Goal: Task Accomplishment & Management: Manage account settings

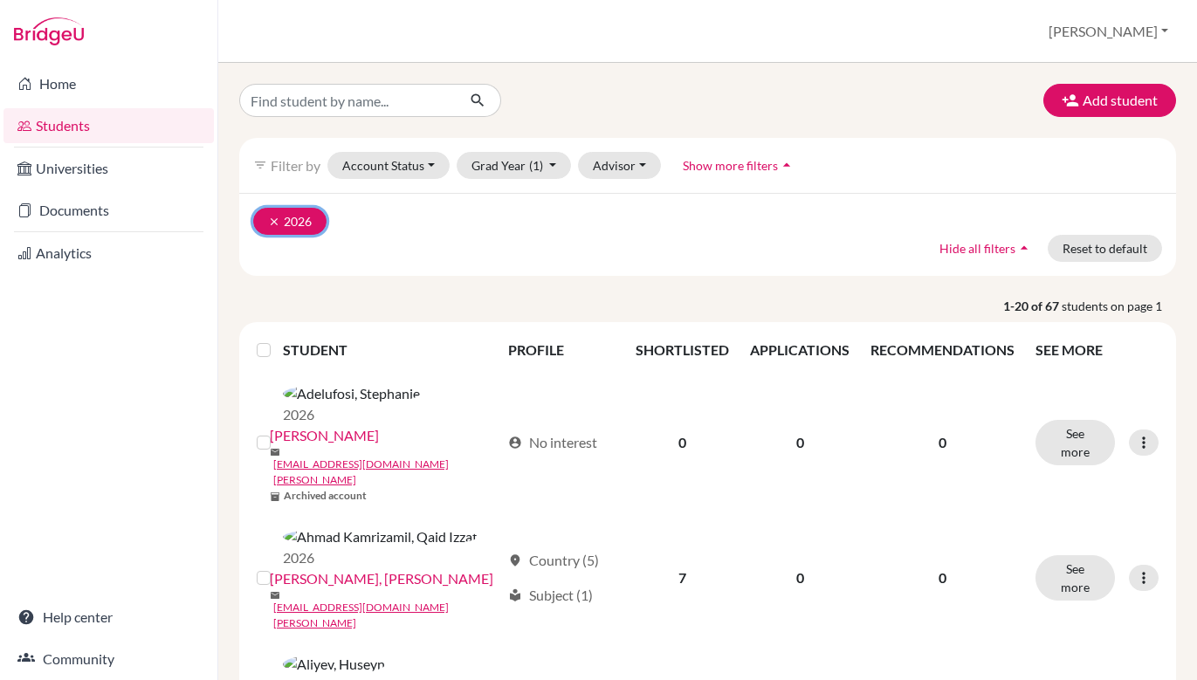
click at [268, 224] on icon "clear" at bounding box center [274, 222] width 12 height 12
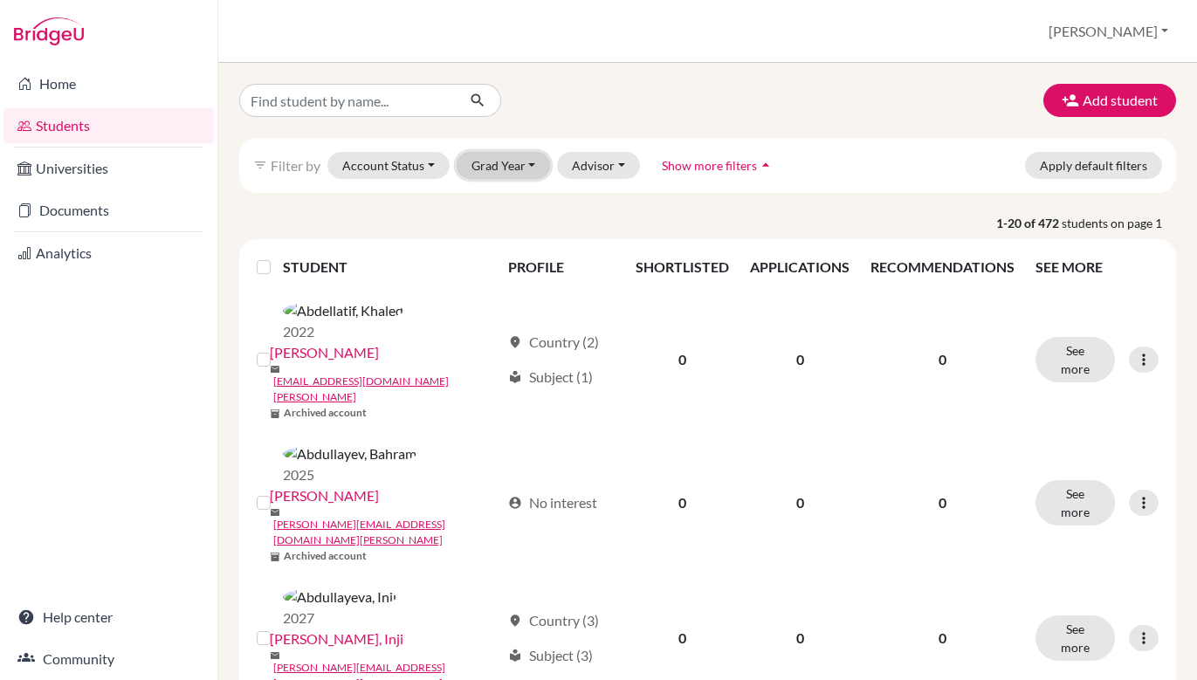
click at [541, 171] on button "Grad Year" at bounding box center [504, 165] width 94 height 27
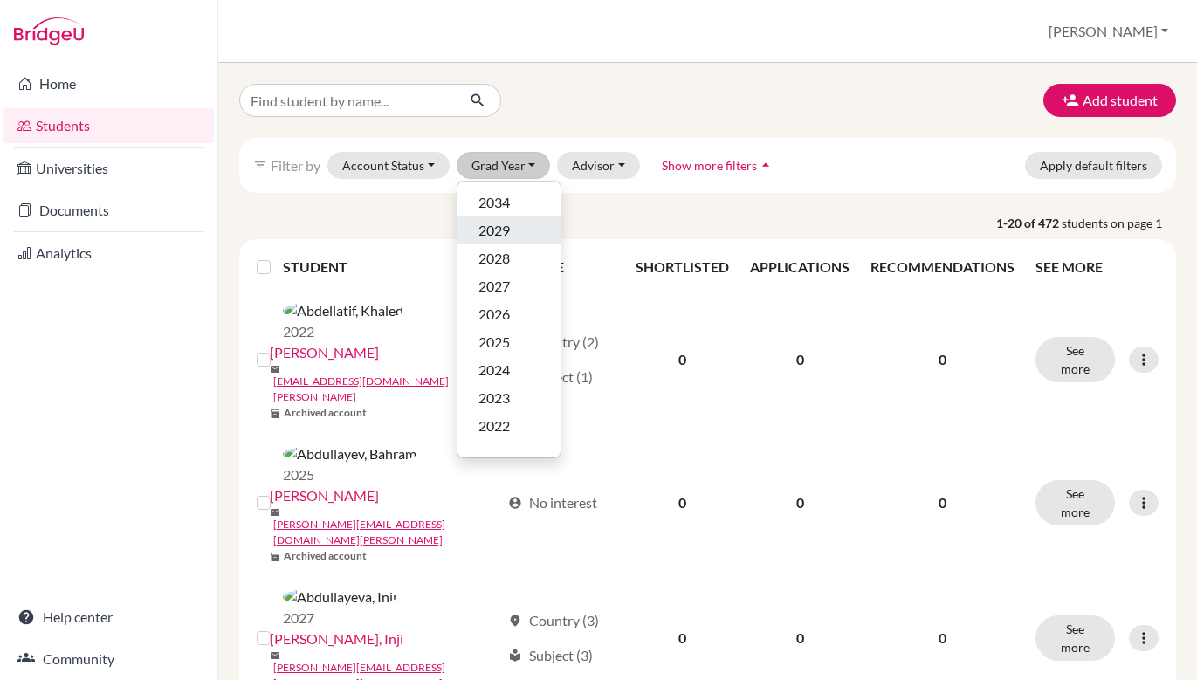
click at [514, 235] on div "2029" at bounding box center [509, 230] width 61 height 21
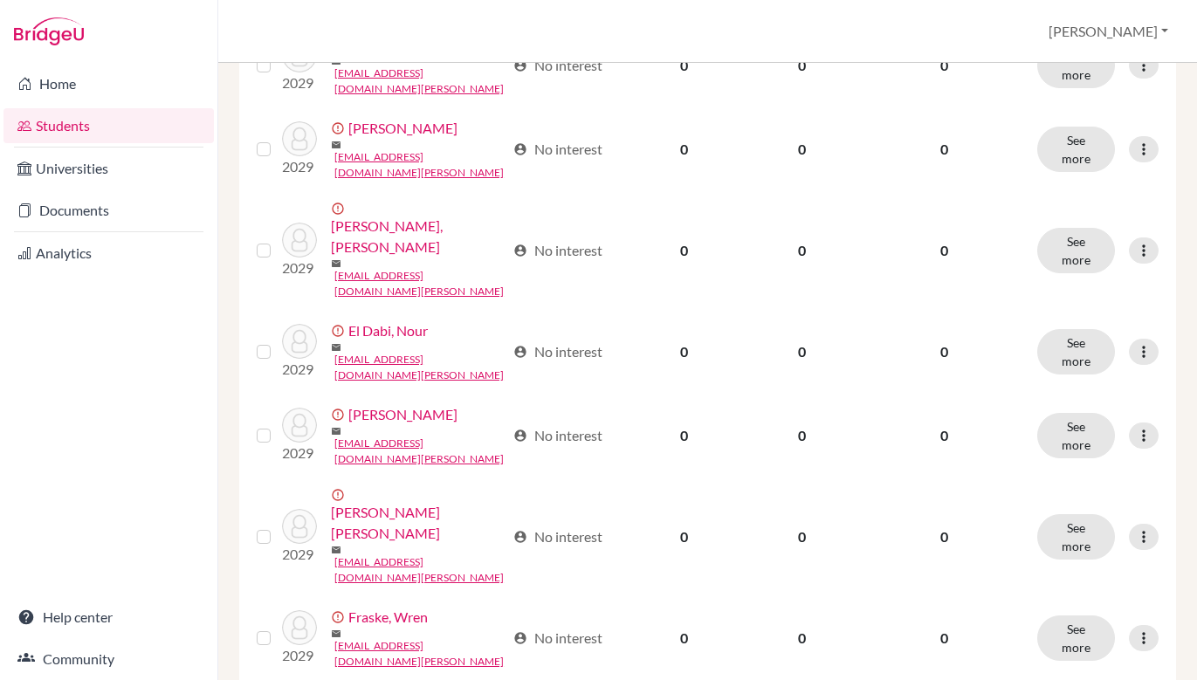
scroll to position [1361, 0]
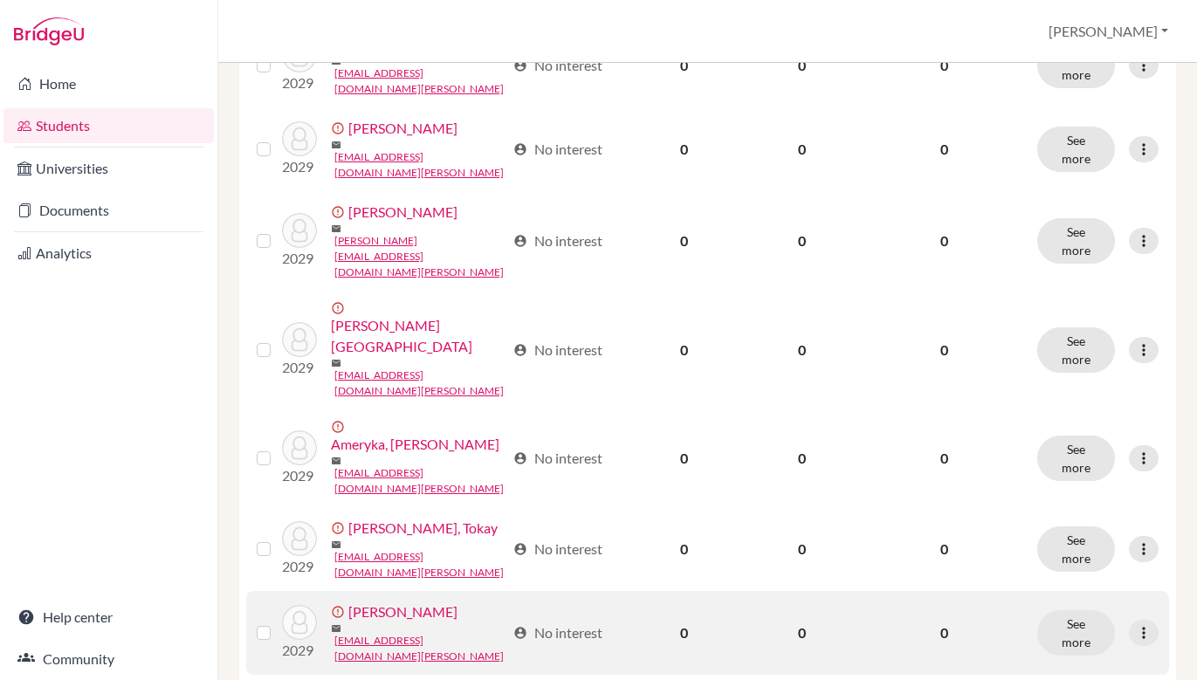
scroll to position [0, 0]
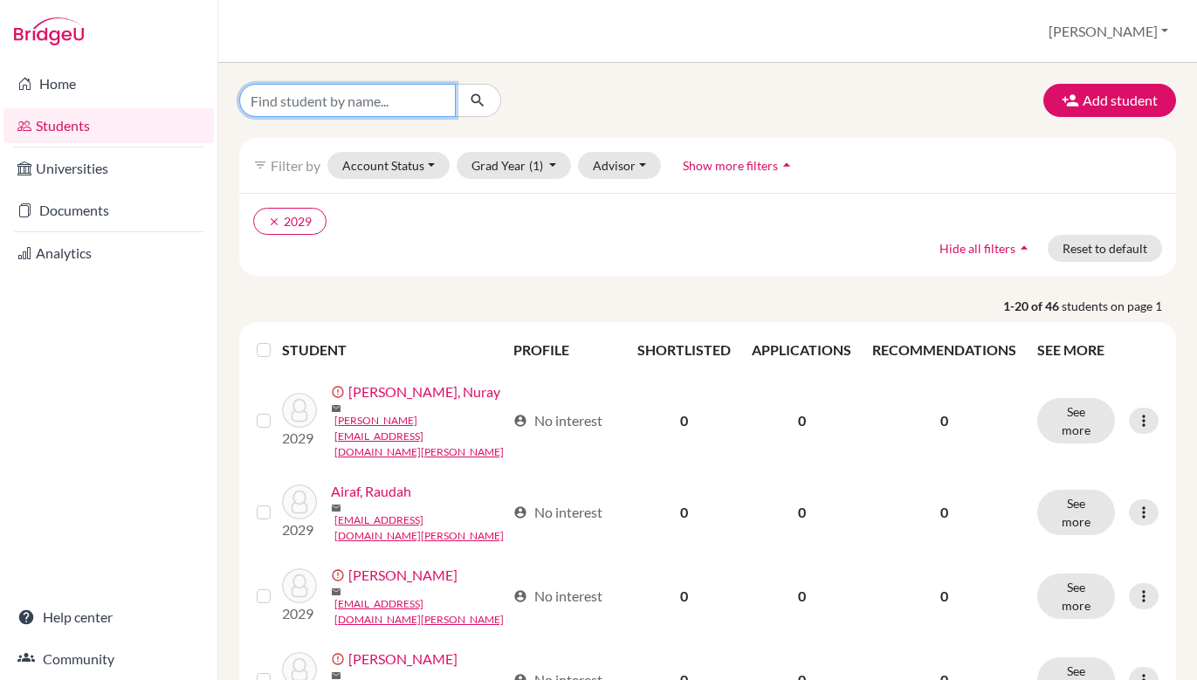
click at [355, 113] on input "Find student by name..." at bounding box center [347, 100] width 217 height 33
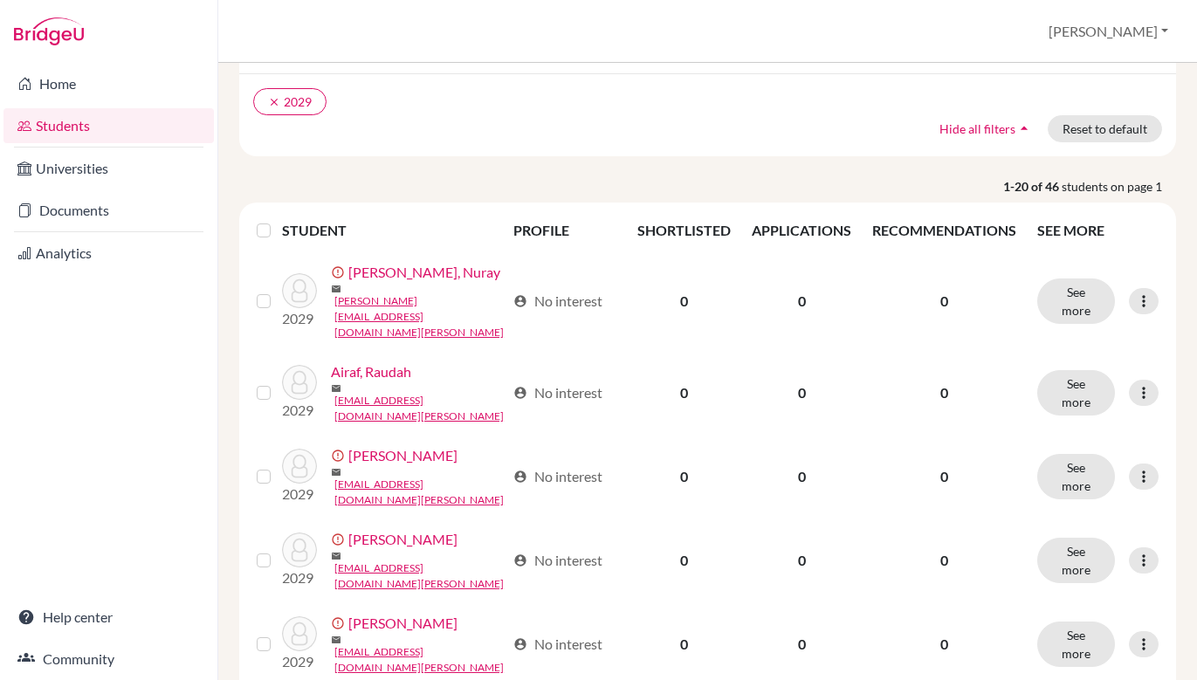
scroll to position [179, 0]
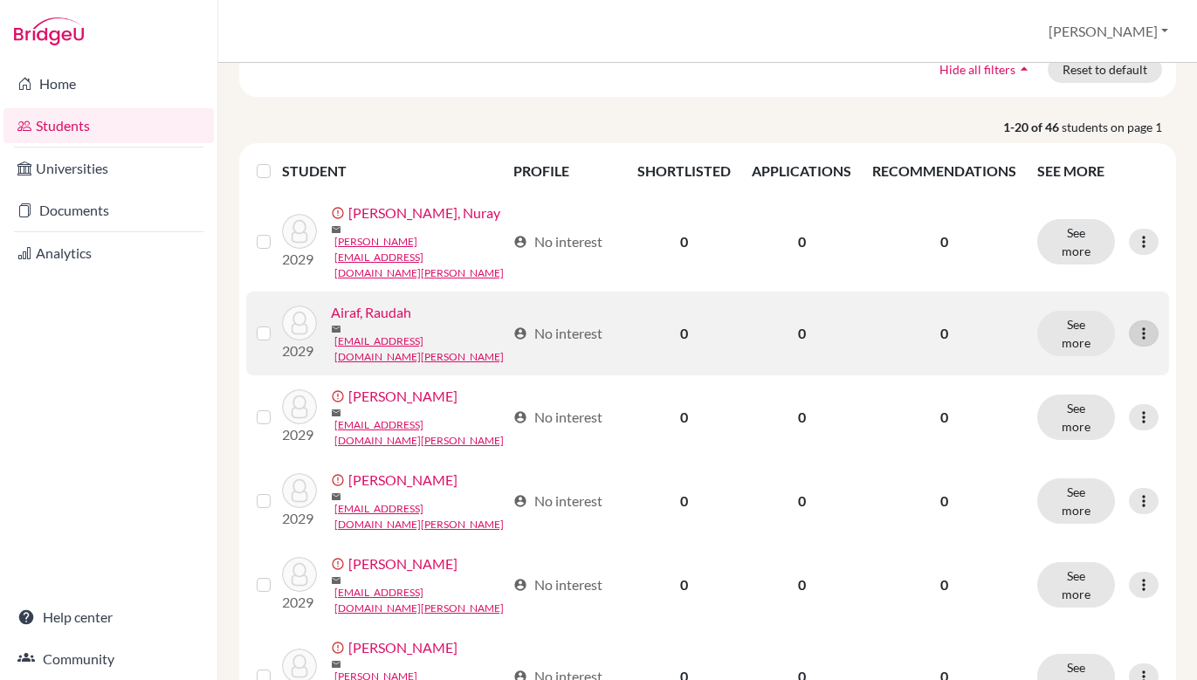
click at [1144, 325] on icon at bounding box center [1143, 333] width 17 height 17
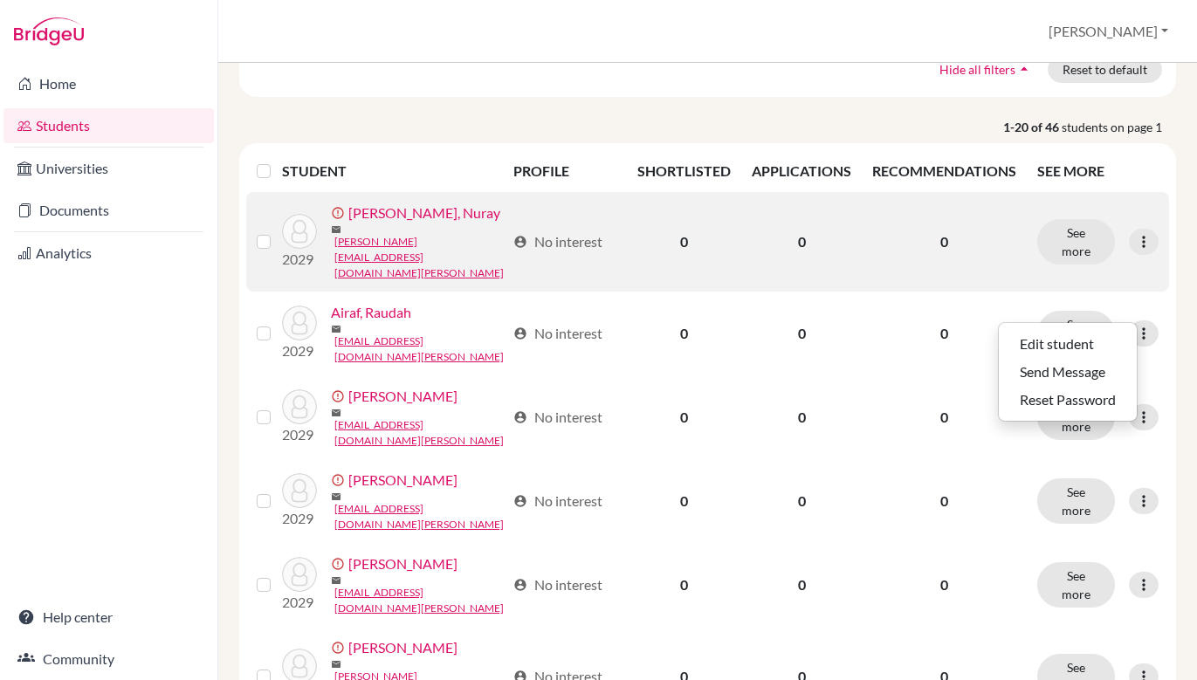
click at [1129, 238] on div "See more Edit student Send Message Resend invite email" at bounding box center [1098, 241] width 121 height 45
click at [1139, 235] on icon at bounding box center [1143, 241] width 17 height 17
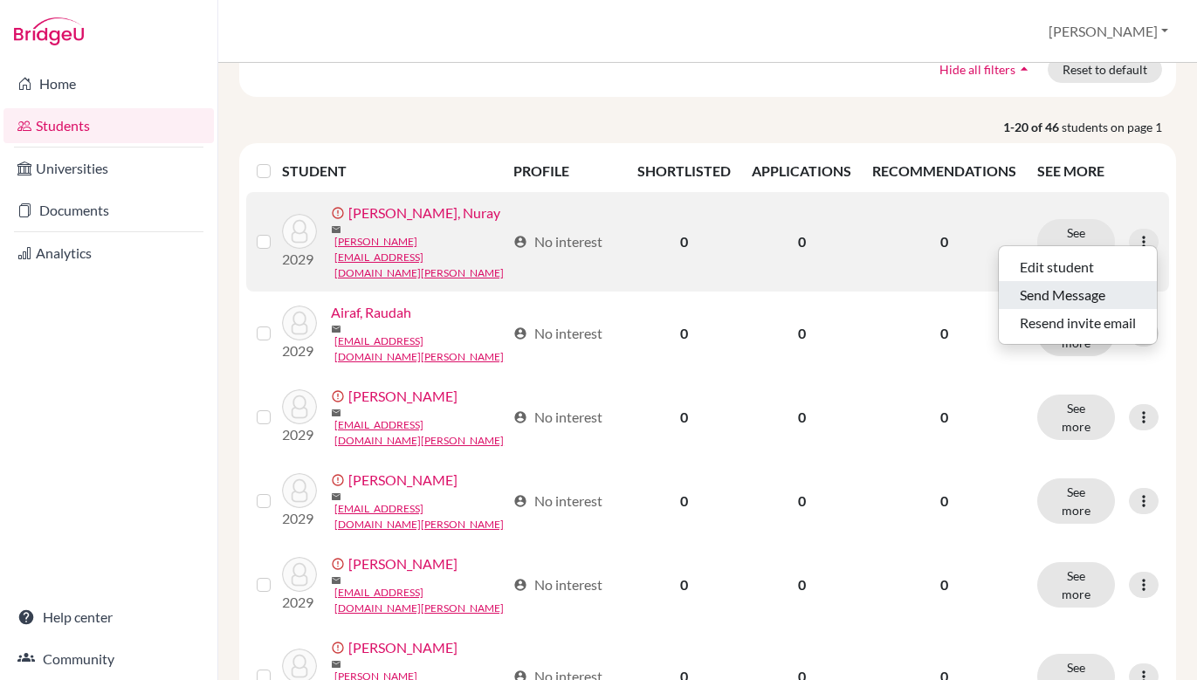
click at [1113, 296] on button "Send Message" at bounding box center [1078, 295] width 158 height 28
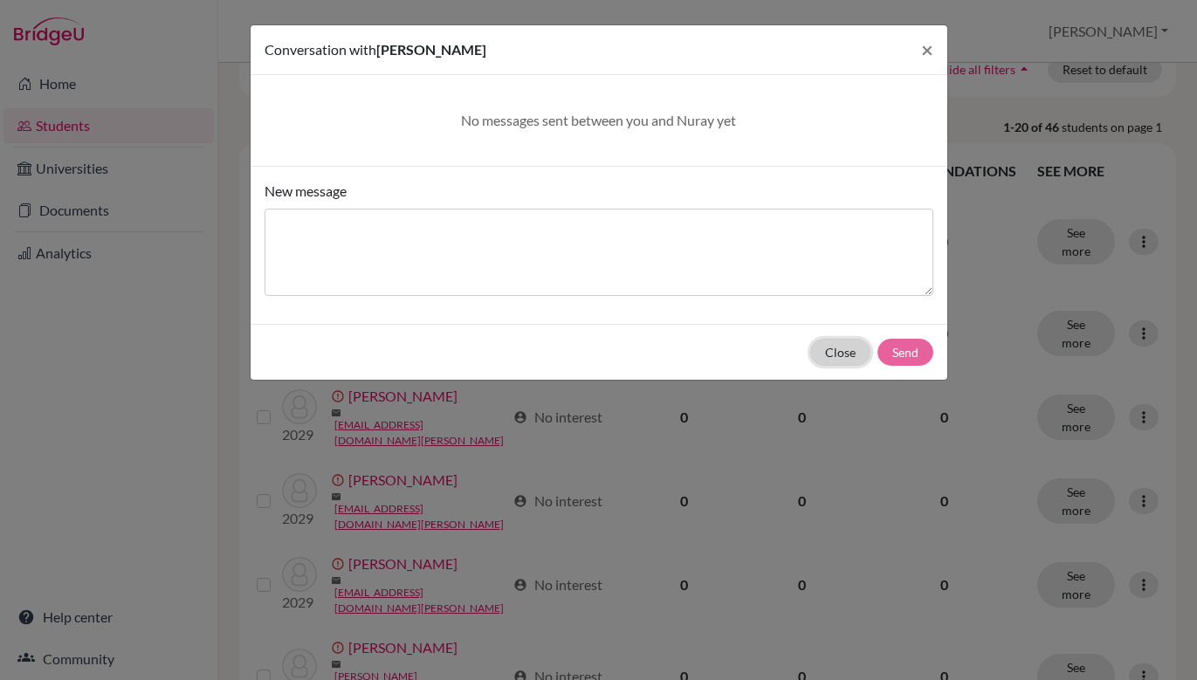
click at [848, 354] on button "Close" at bounding box center [841, 352] width 60 height 27
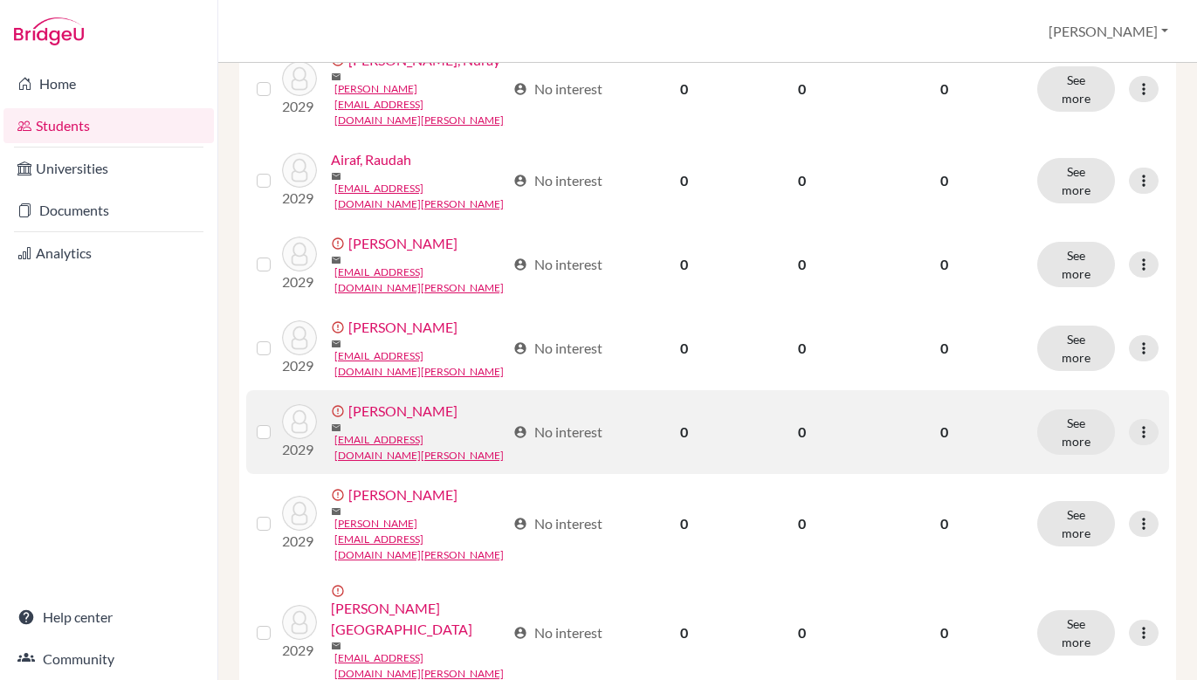
scroll to position [336, 0]
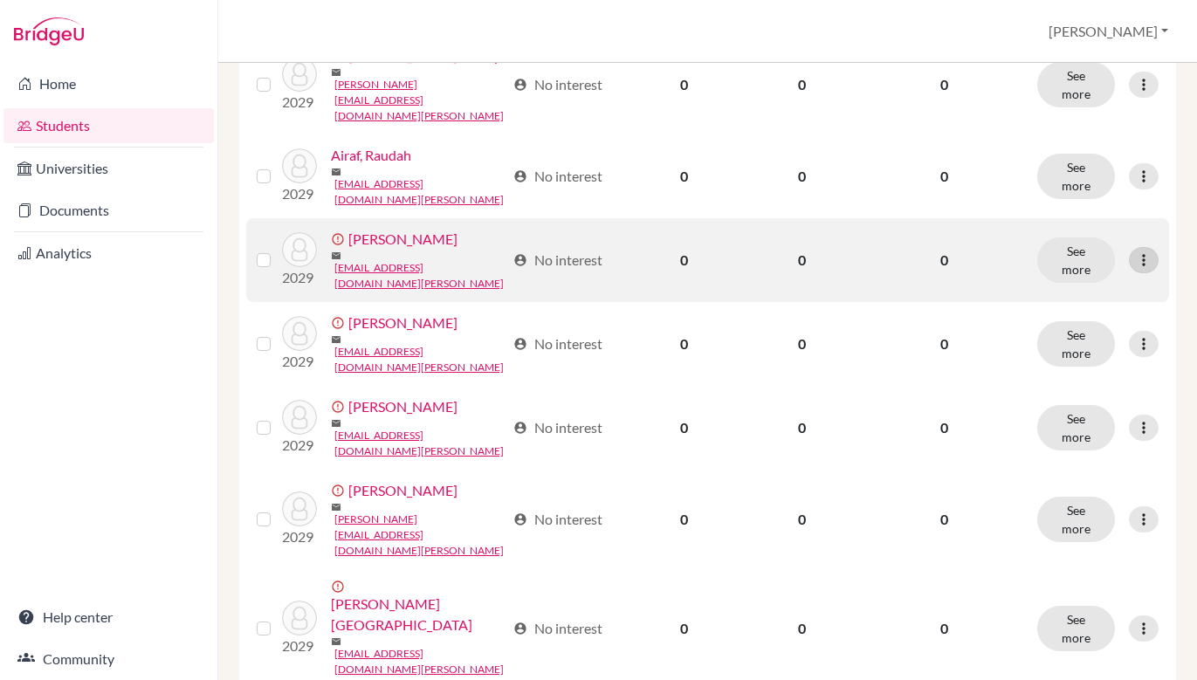
click at [1146, 252] on icon at bounding box center [1143, 260] width 17 height 17
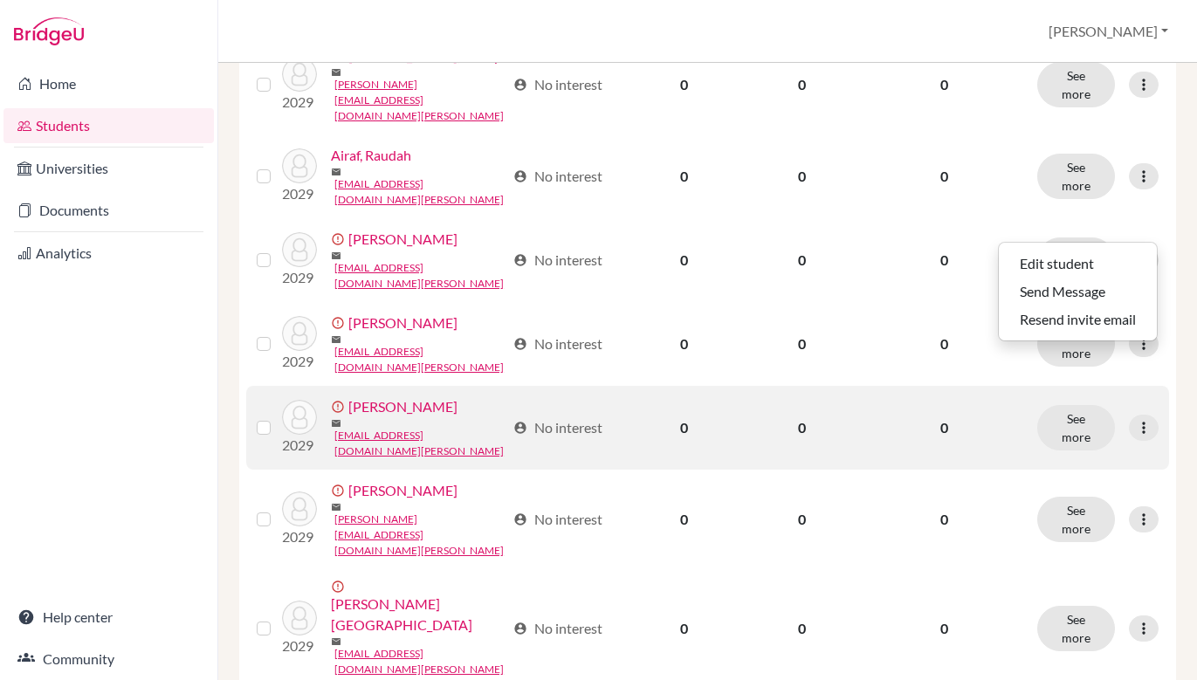
scroll to position [0, 0]
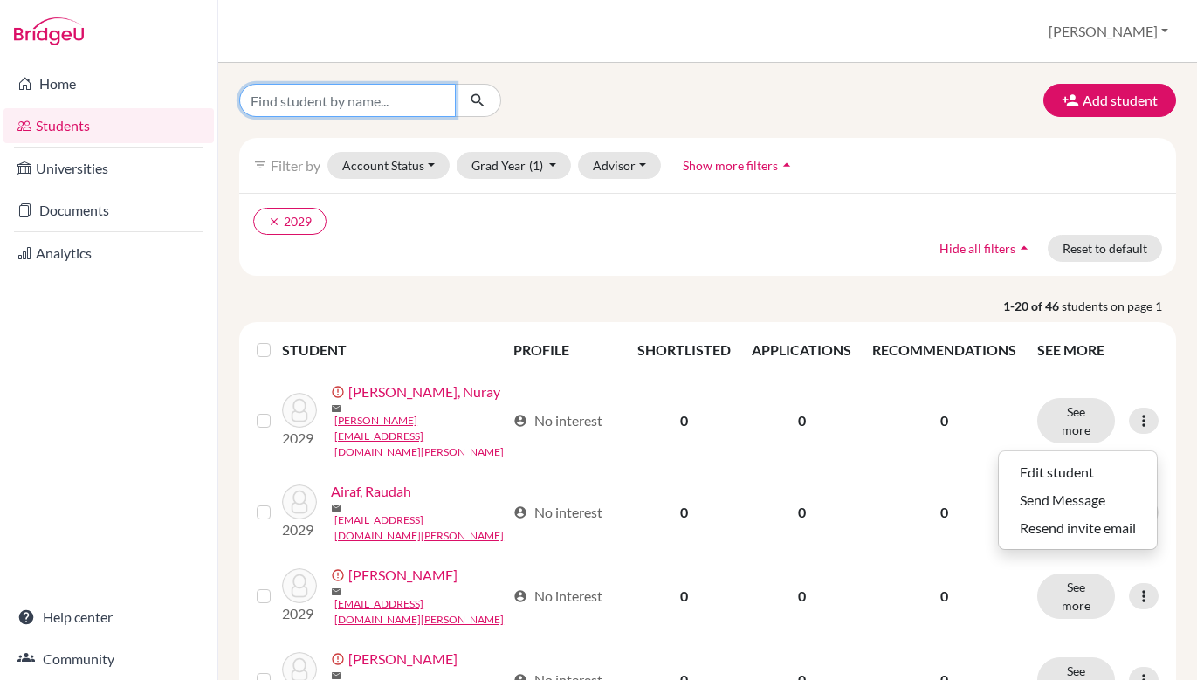
click at [394, 93] on input "Find student by name..." at bounding box center [347, 100] width 217 height 33
type input "B"
type input "[PERSON_NAME]"
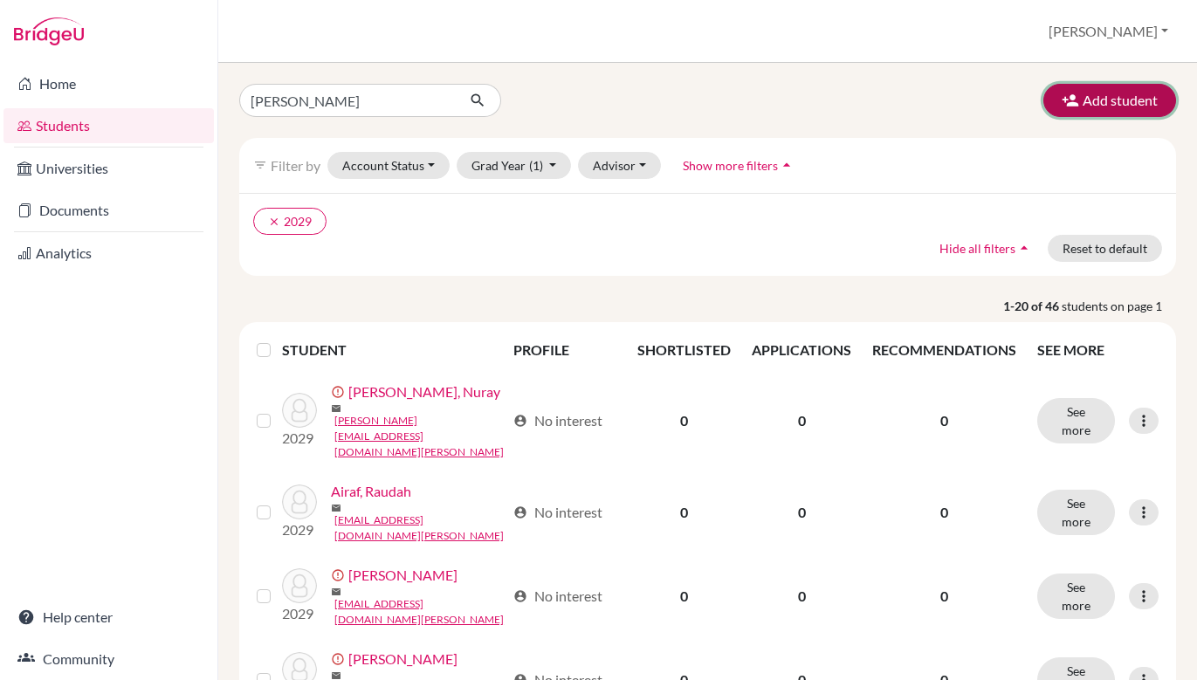
click at [1101, 101] on button "Add student" at bounding box center [1110, 100] width 133 height 33
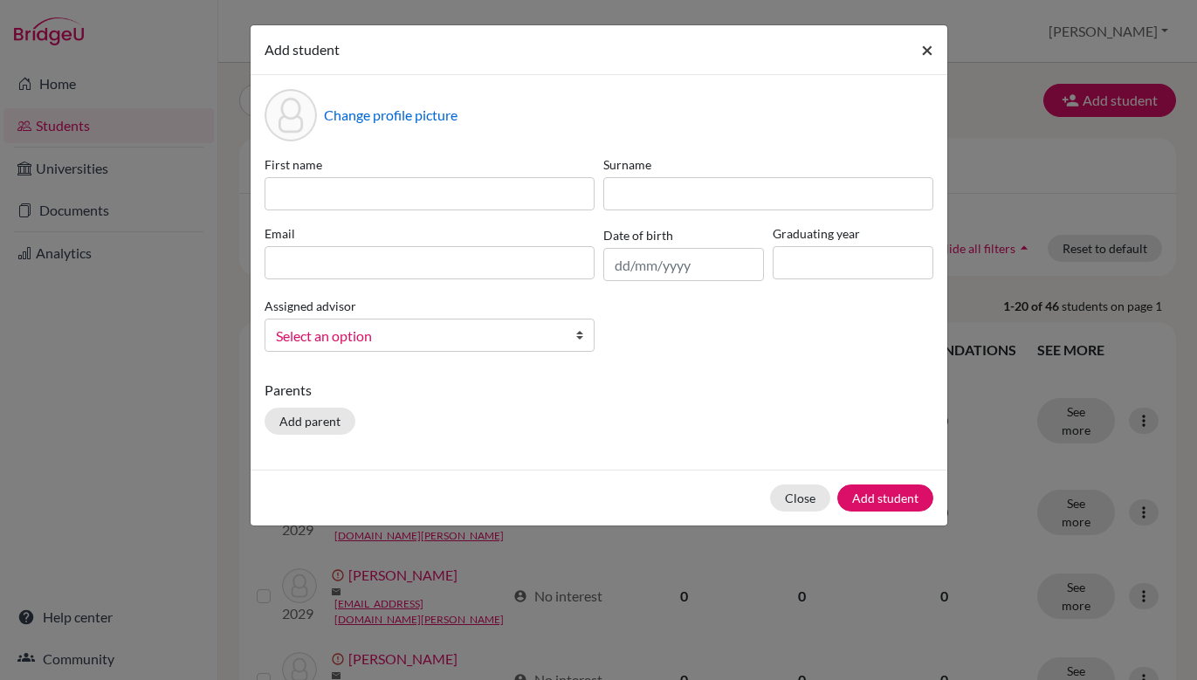
click at [928, 52] on span "×" at bounding box center [927, 49] width 12 height 25
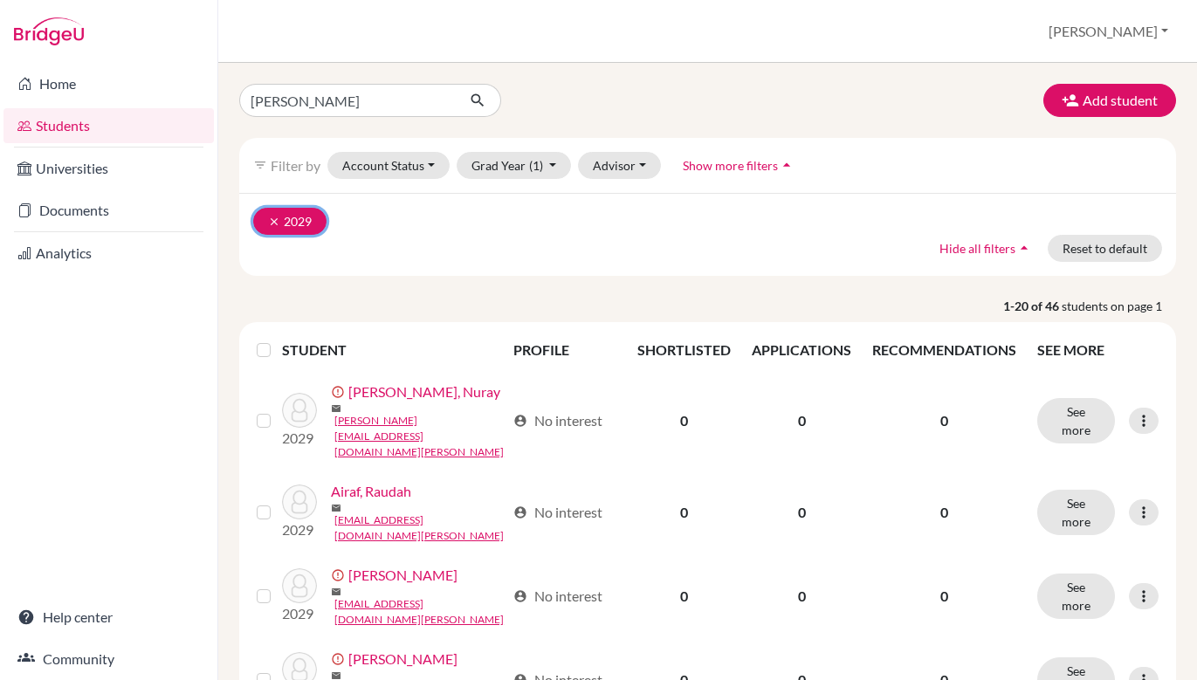
click at [268, 224] on icon "clear" at bounding box center [274, 222] width 12 height 12
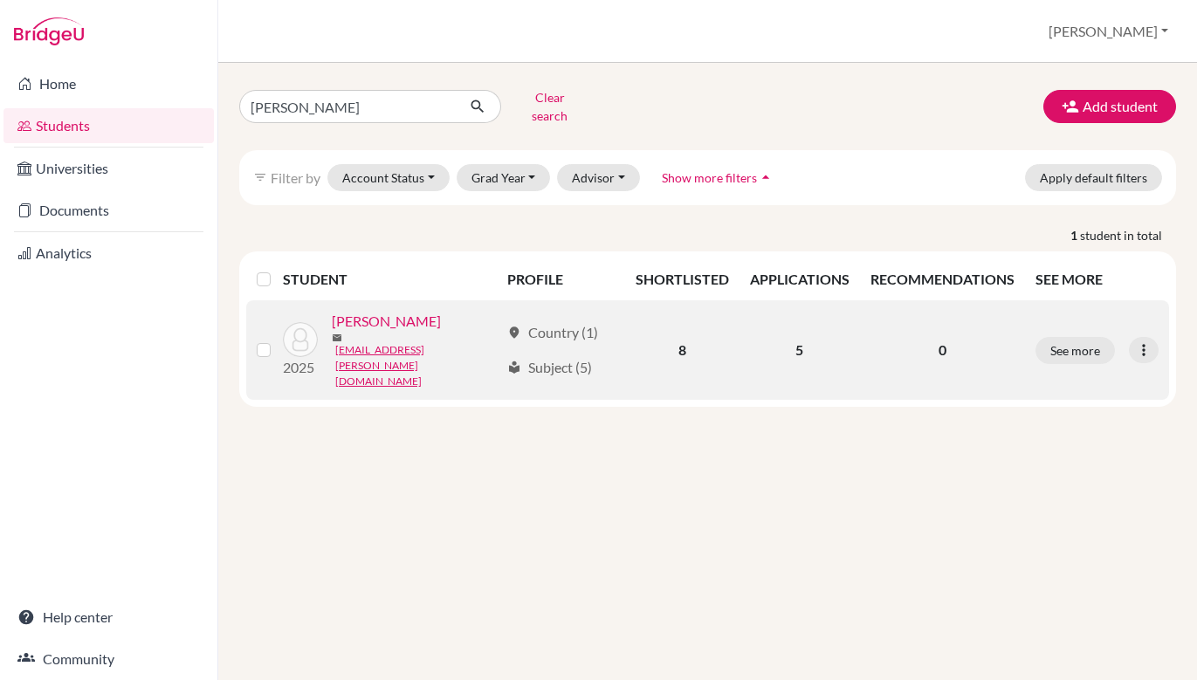
click at [373, 316] on link "[PERSON_NAME]" at bounding box center [386, 321] width 109 height 21
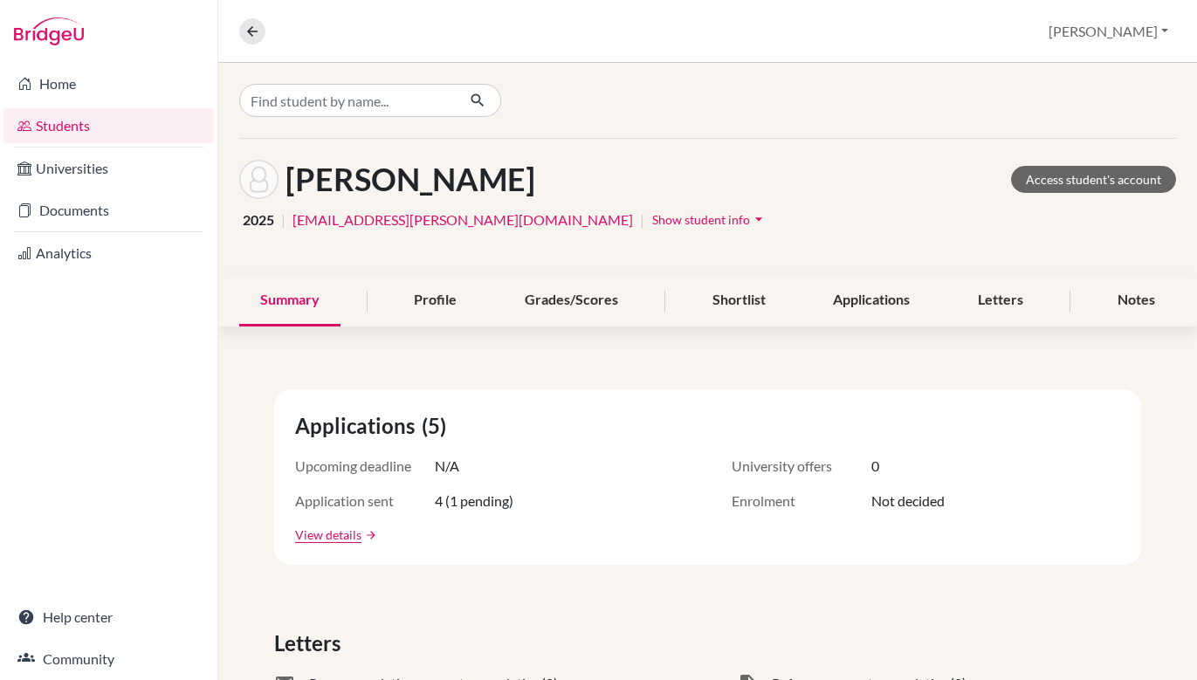
scroll to position [1, 0]
click at [1114, 177] on link "Access student's account" at bounding box center [1093, 178] width 165 height 27
